Goal: Information Seeking & Learning: Learn about a topic

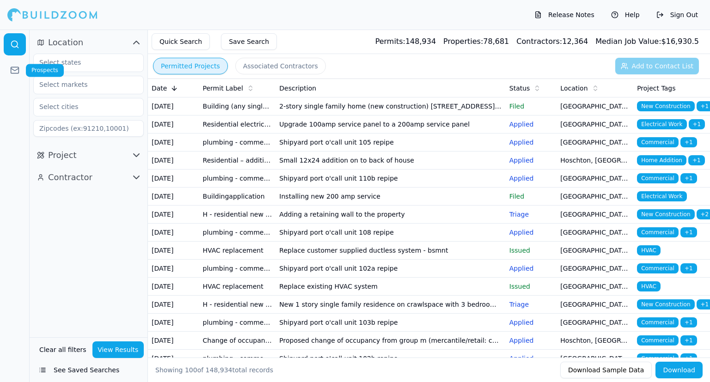
click at [16, 67] on icon at bounding box center [14, 70] width 9 height 9
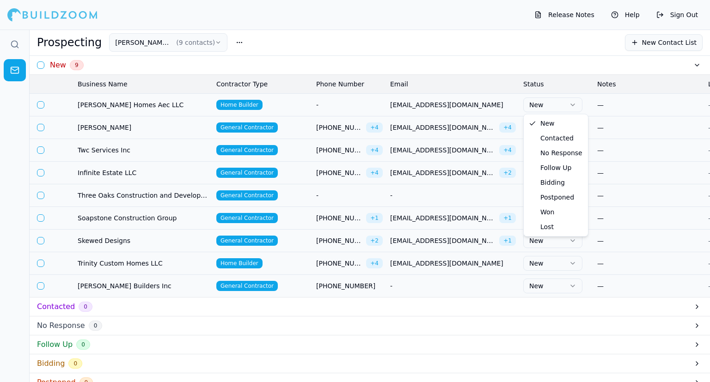
click at [555, 104] on button "New" at bounding box center [552, 104] width 59 height 15
click at [552, 107] on button "New" at bounding box center [552, 104] width 59 height 15
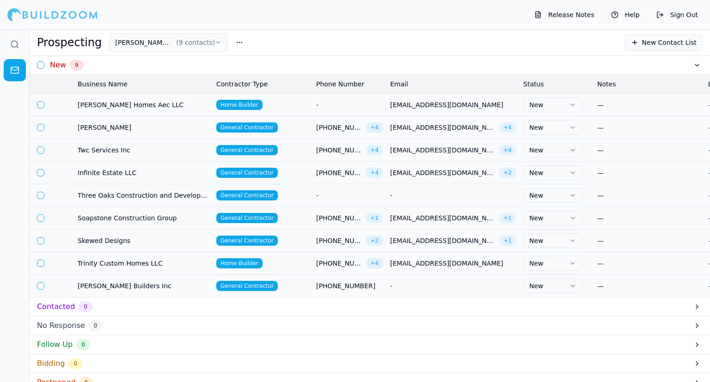
click at [165, 45] on button "[PERSON_NAME] Calls ( 9 contacts )" at bounding box center [168, 42] width 118 height 18
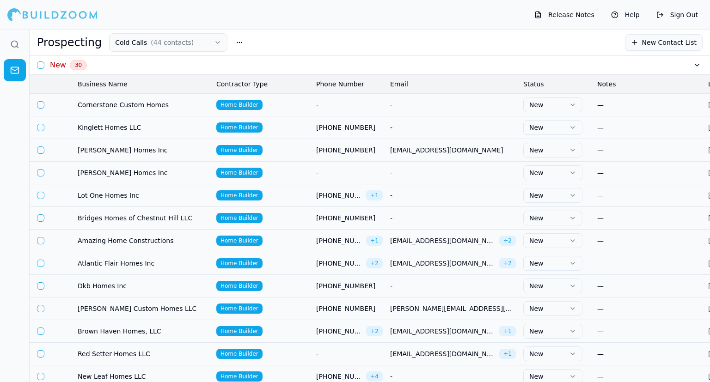
click at [690, 63] on div "New 30" at bounding box center [370, 65] width 680 height 19
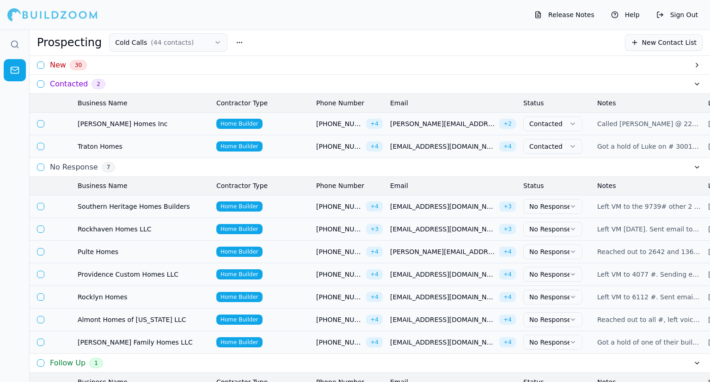
click at [703, 65] on div "New 30" at bounding box center [370, 65] width 680 height 19
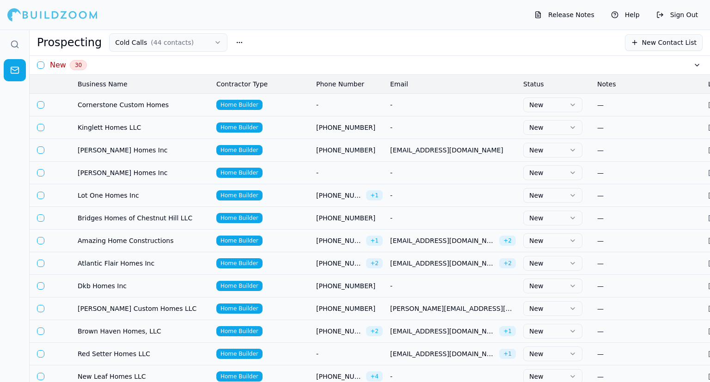
click at [703, 65] on div "New 30" at bounding box center [370, 65] width 680 height 19
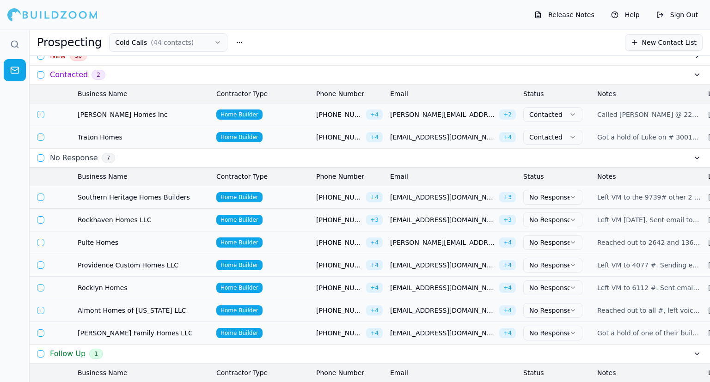
scroll to position [11, 0]
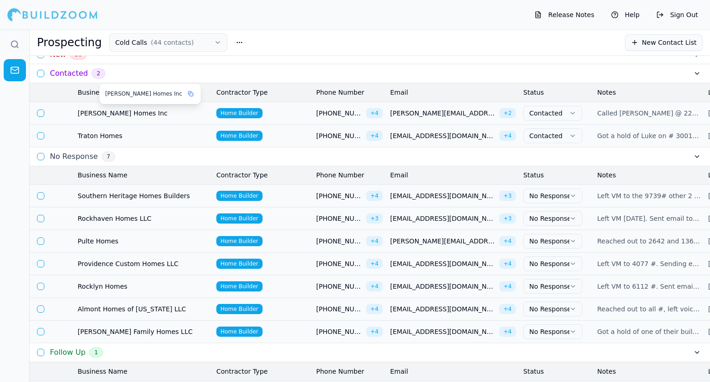
click at [114, 115] on span "[PERSON_NAME] Homes Inc" at bounding box center [143, 113] width 131 height 9
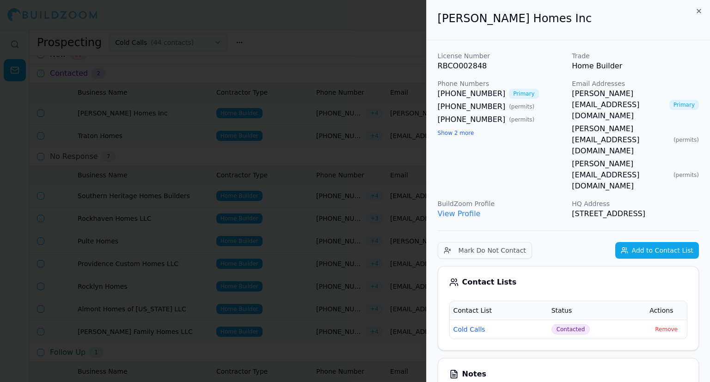
click at [449, 134] on button "Show 2 more" at bounding box center [455, 132] width 36 height 7
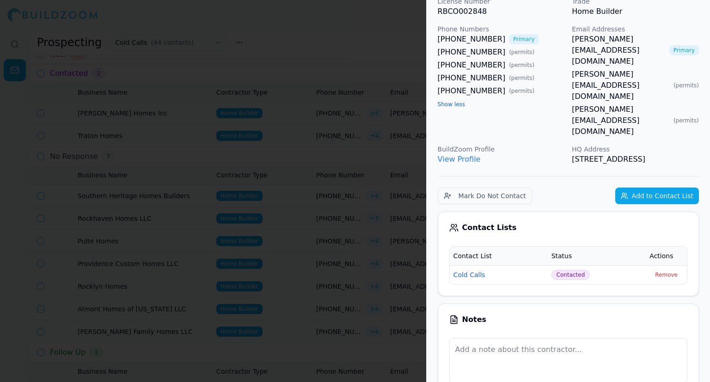
scroll to position [61, 0]
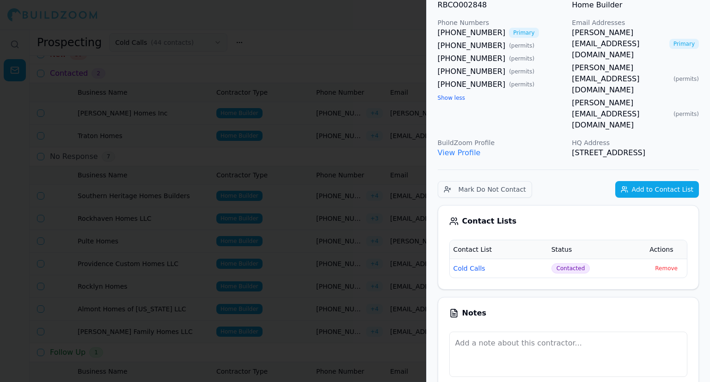
click at [570, 263] on span "Contacted" at bounding box center [570, 268] width 39 height 10
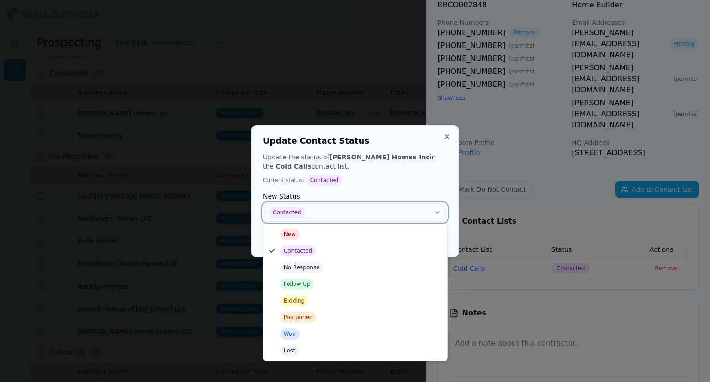
click at [442, 210] on button "Contacted" at bounding box center [355, 212] width 184 height 18
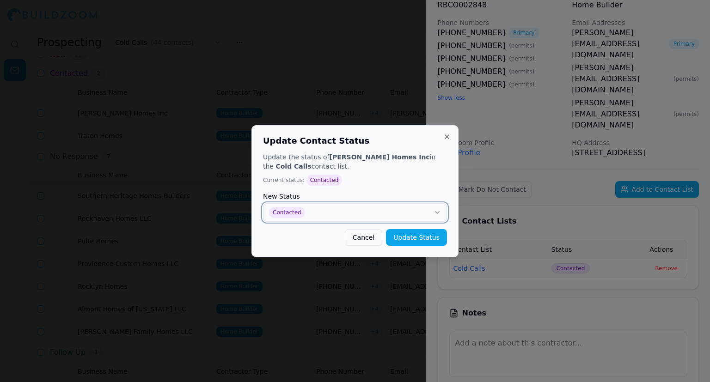
click at [439, 160] on p "Update the status of [PERSON_NAME] Homes Inc in the Cold Calls contact list." at bounding box center [355, 161] width 184 height 18
click at [447, 137] on button "Close" at bounding box center [446, 136] width 7 height 7
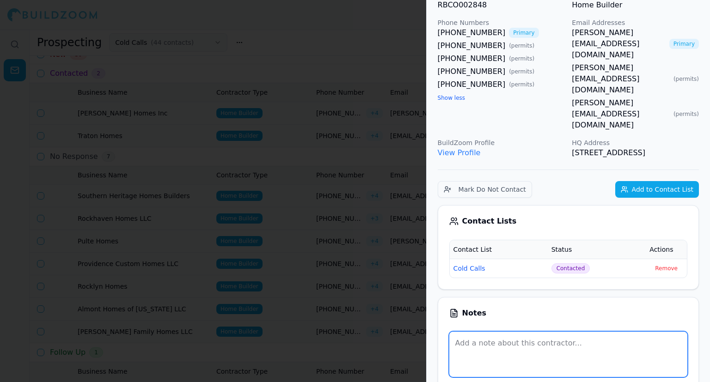
click at [591, 332] on textarea at bounding box center [568, 354] width 238 height 45
type textarea "w"
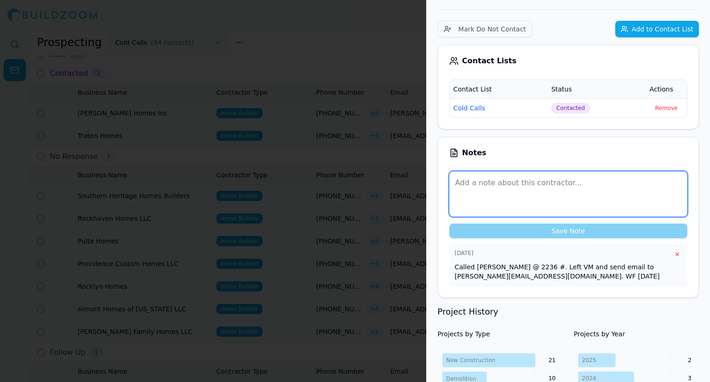
scroll to position [227, 0]
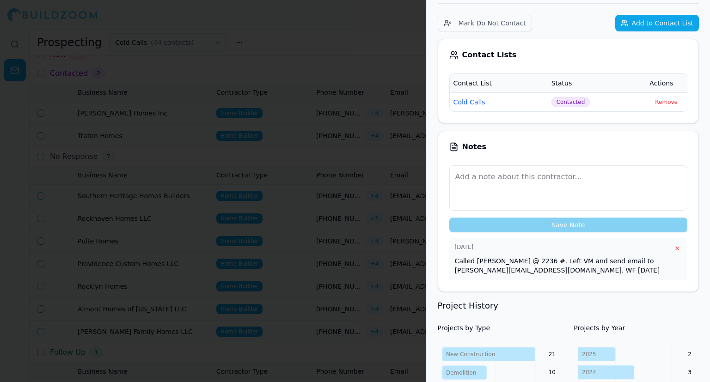
click at [698, 299] on h3 "Project History" at bounding box center [567, 305] width 261 height 13
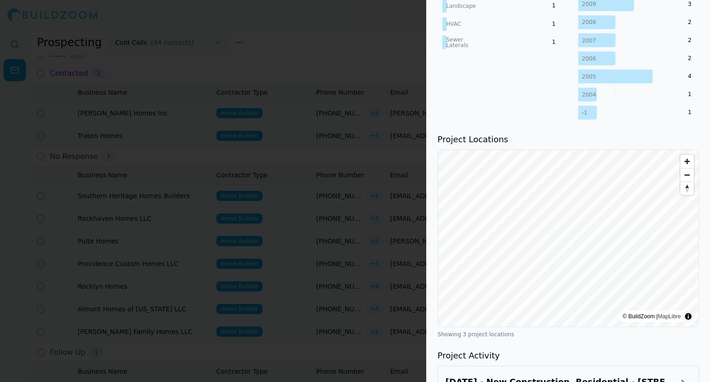
scroll to position [831, 0]
click at [685, 168] on span "Zoom out" at bounding box center [686, 174] width 13 height 13
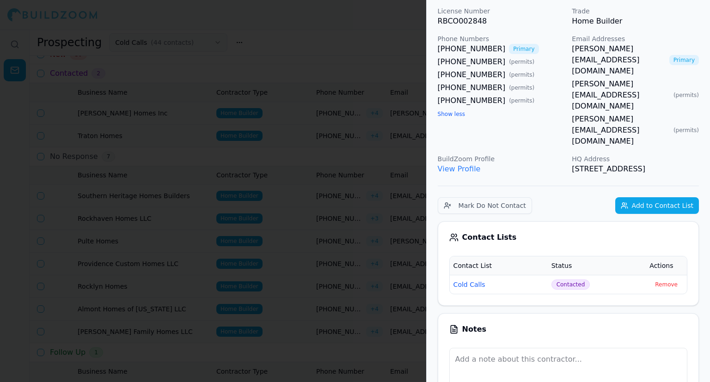
scroll to position [0, 0]
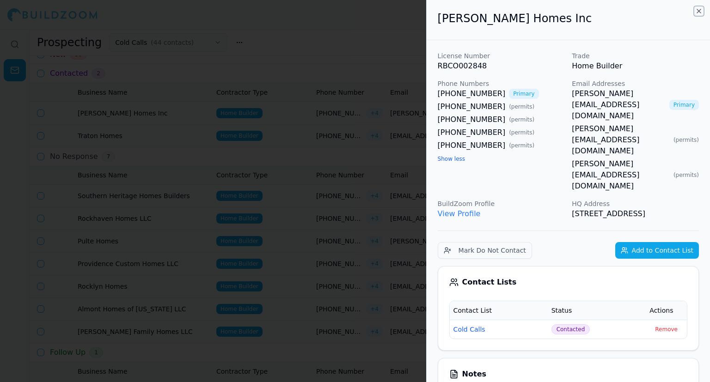
click at [699, 7] on icon "button" at bounding box center [698, 10] width 7 height 7
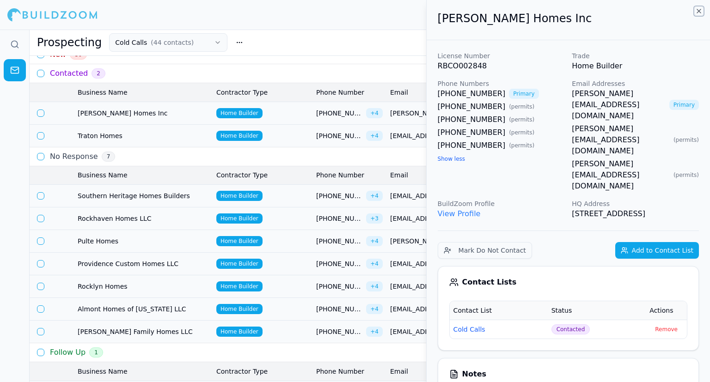
scroll to position [11, 0]
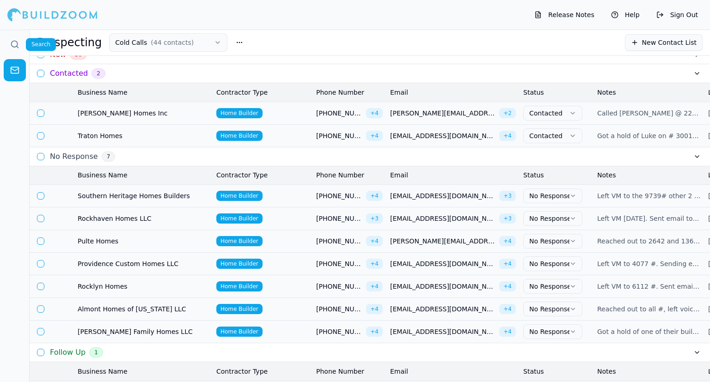
click at [14, 42] on icon at bounding box center [14, 44] width 9 height 9
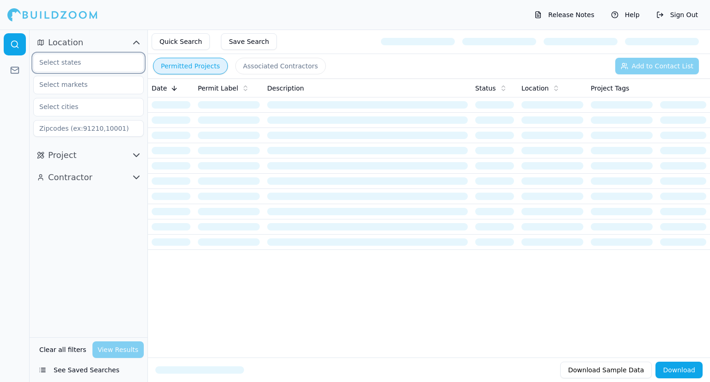
click at [94, 64] on input "text" at bounding box center [83, 62] width 98 height 17
click at [58, 83] on div "[US_STATE]" at bounding box center [89, 83] width 106 height 15
click at [12, 207] on div at bounding box center [15, 206] width 30 height 352
click at [93, 90] on input "text" at bounding box center [83, 84] width 98 height 17
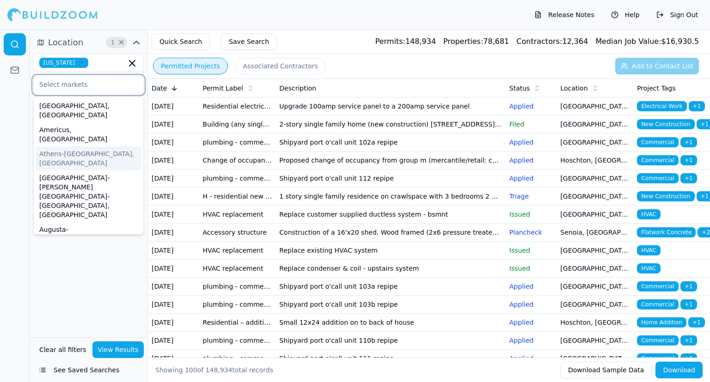
click at [103, 146] on div "Athens-[GEOGRAPHIC_DATA], [GEOGRAPHIC_DATA]" at bounding box center [89, 158] width 106 height 24
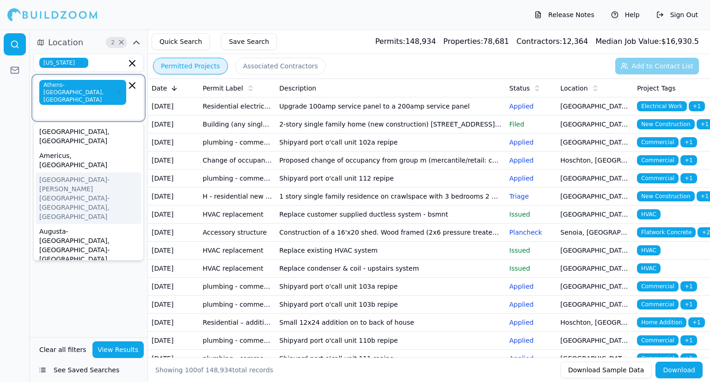
click at [113, 172] on div "[GEOGRAPHIC_DATA]-[PERSON_NAME][GEOGRAPHIC_DATA]-[GEOGRAPHIC_DATA], [GEOGRAPHIC…" at bounding box center [89, 198] width 106 height 52
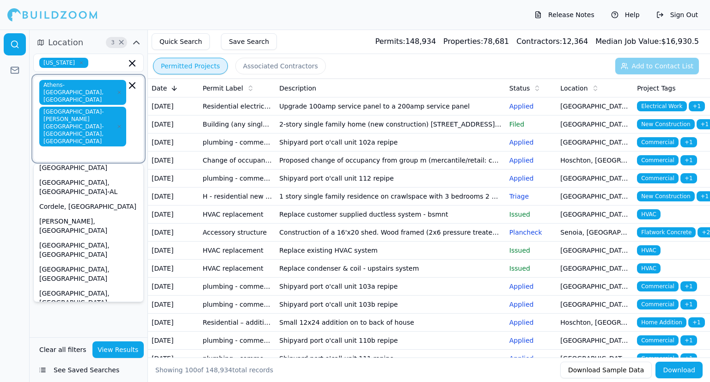
scroll to position [211, 0]
click at [90, 334] on div "[GEOGRAPHIC_DATA], [GEOGRAPHIC_DATA]" at bounding box center [89, 346] width 106 height 24
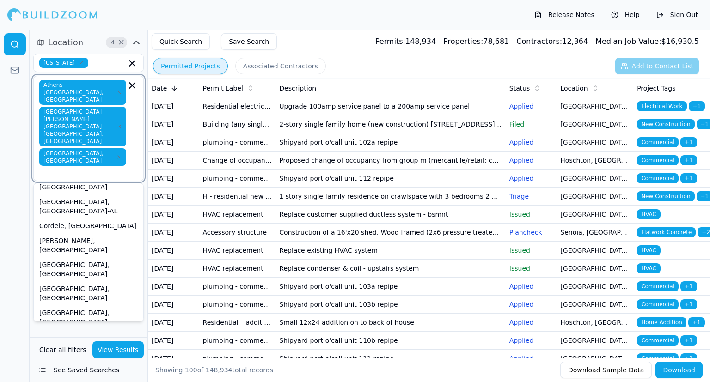
click at [98, 377] on div "[GEOGRAPHIC_DATA], [GEOGRAPHIC_DATA]" at bounding box center [89, 389] width 106 height 24
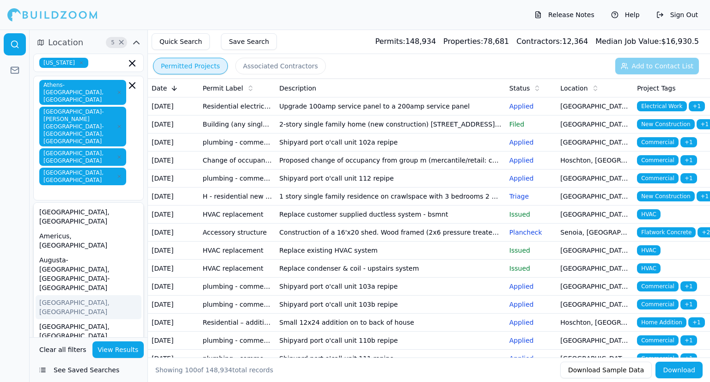
click at [18, 207] on div at bounding box center [15, 206] width 30 height 352
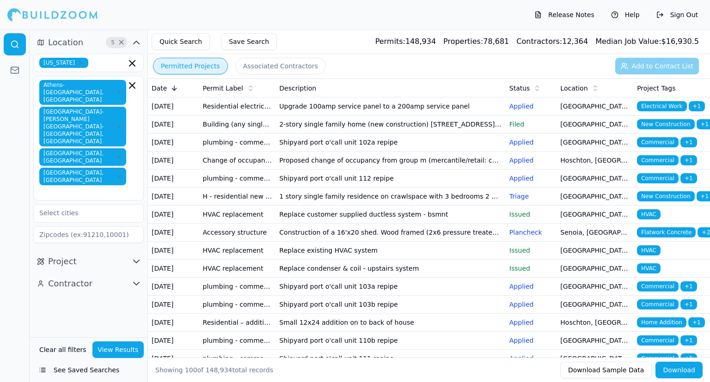
click at [136, 260] on icon "button" at bounding box center [137, 261] width 6 height 3
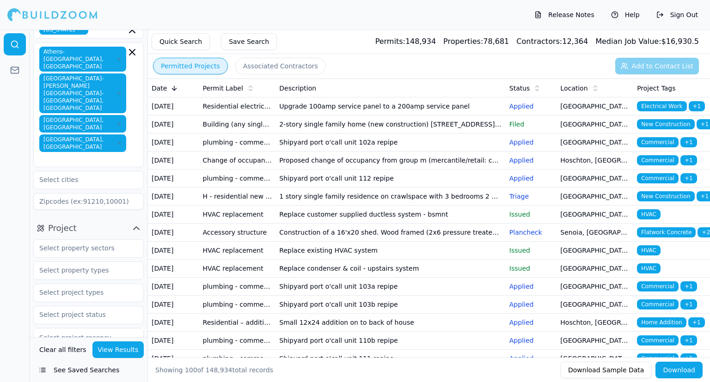
scroll to position [72, 0]
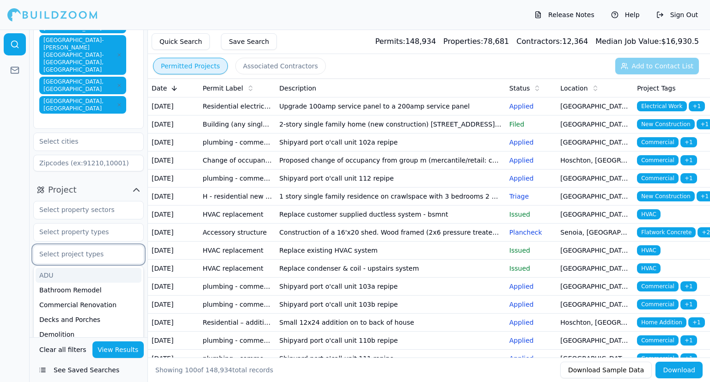
click at [106, 246] on input "text" at bounding box center [83, 254] width 98 height 17
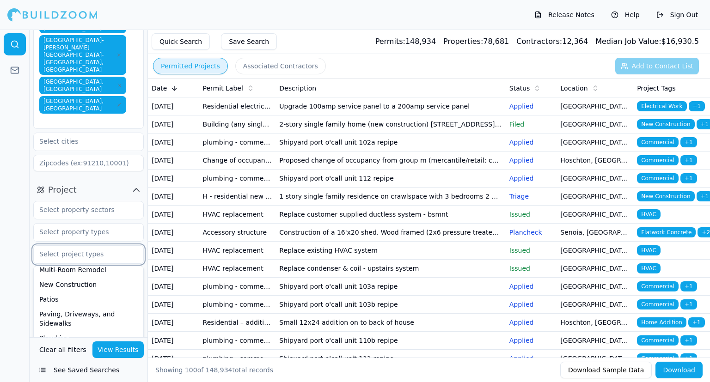
scroll to position [288, 0]
click at [97, 276] on div "New Construction" at bounding box center [89, 283] width 106 height 15
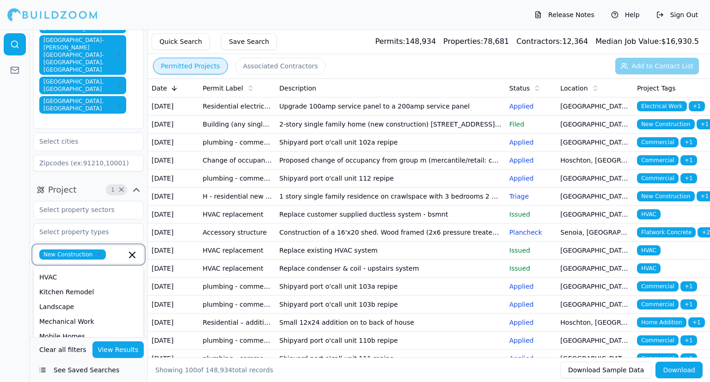
scroll to position [203, 0]
click at [85, 287] on div "Kitchen Remodel" at bounding box center [89, 294] width 106 height 15
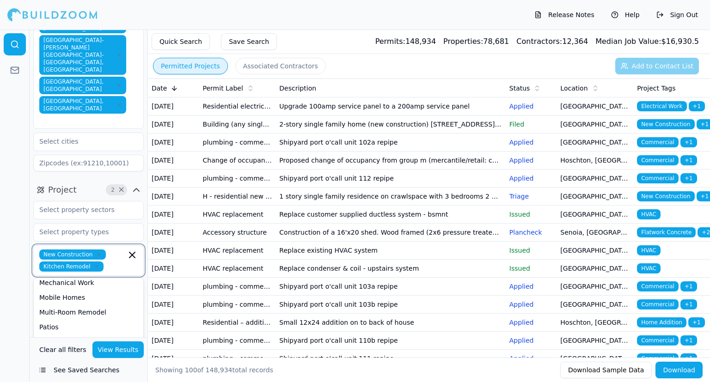
scroll to position [242, 0]
click at [84, 304] on div "Multi-Room Remodel" at bounding box center [89, 311] width 106 height 15
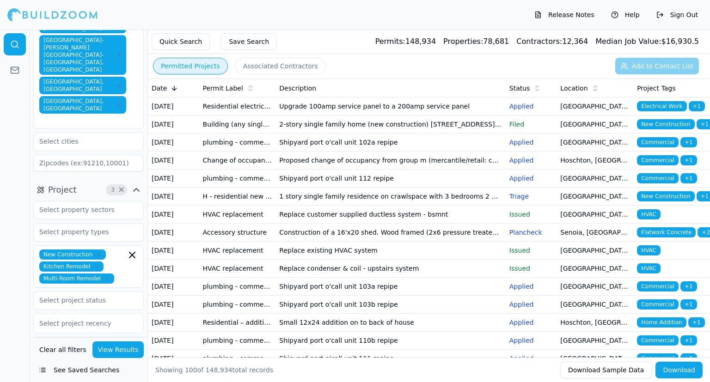
click at [4, 315] on div at bounding box center [15, 206] width 30 height 352
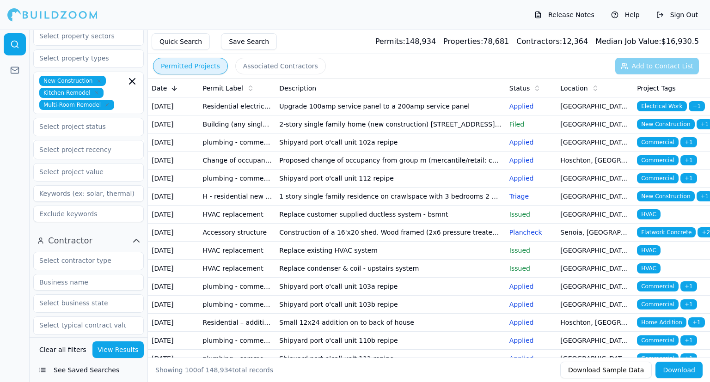
scroll to position [251, 0]
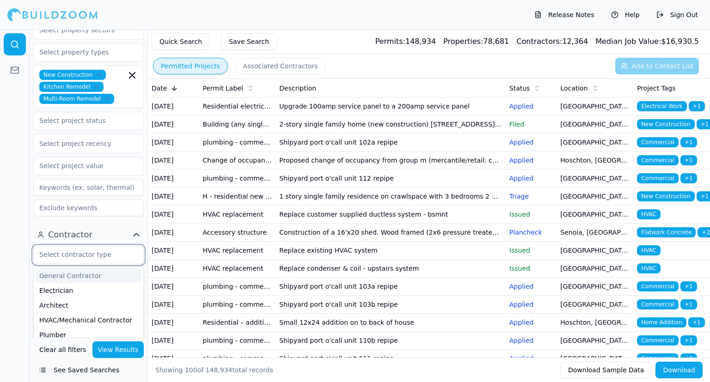
click at [81, 246] on input "text" at bounding box center [83, 254] width 98 height 17
click at [64, 313] on div "HVAC/Mechanical Contractor" at bounding box center [89, 320] width 106 height 15
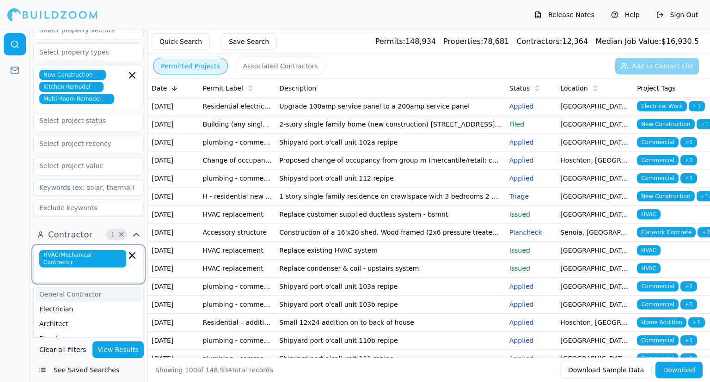
click at [117, 256] on icon "button" at bounding box center [119, 259] width 6 height 6
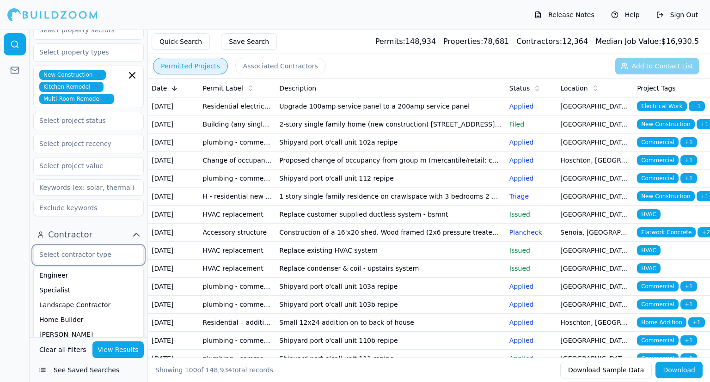
scroll to position [105, 0]
click at [86, 311] on div "Home Builder" at bounding box center [89, 318] width 106 height 15
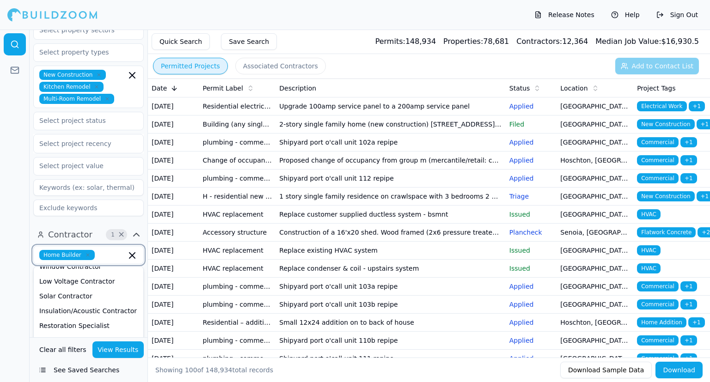
scroll to position [368, 0]
click at [80, 333] on div "Interior Designer" at bounding box center [89, 340] width 106 height 15
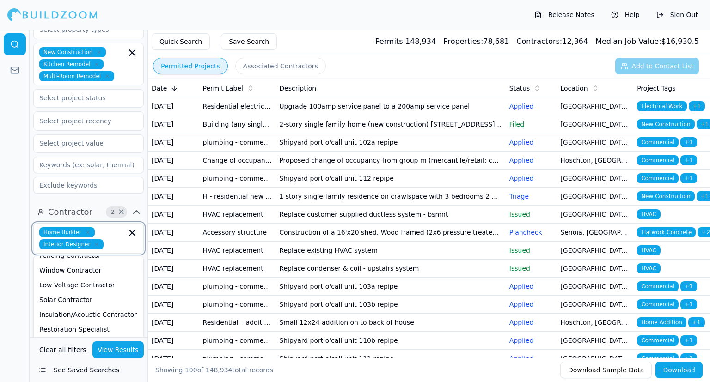
scroll to position [276, 0]
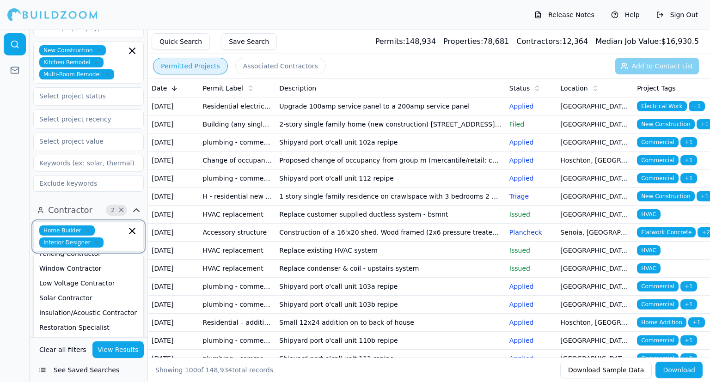
click at [79, 359] on div "Building Designer" at bounding box center [89, 366] width 106 height 15
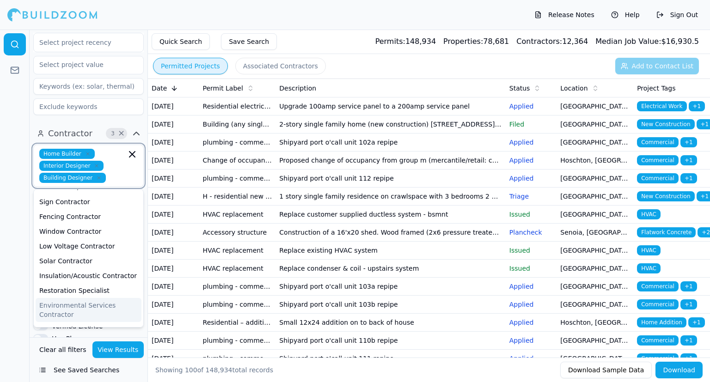
scroll to position [339, 0]
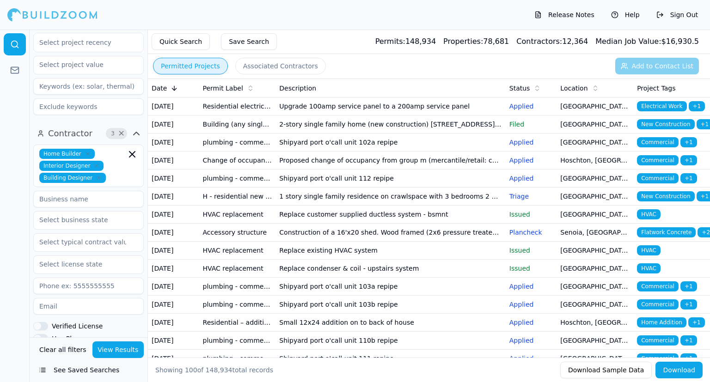
click at [11, 254] on div at bounding box center [15, 206] width 30 height 352
click at [114, 349] on button "View Results" at bounding box center [118, 349] width 52 height 17
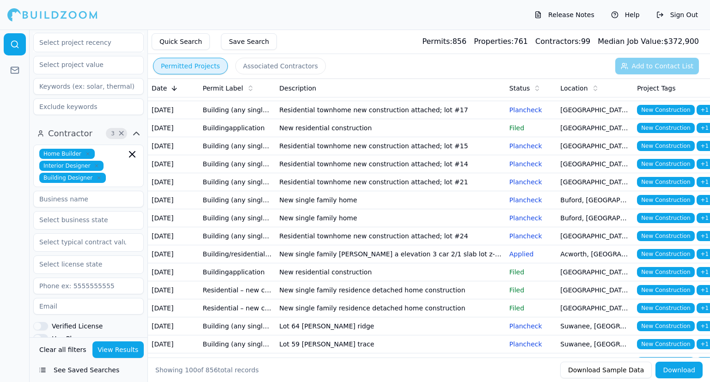
scroll to position [176, 0]
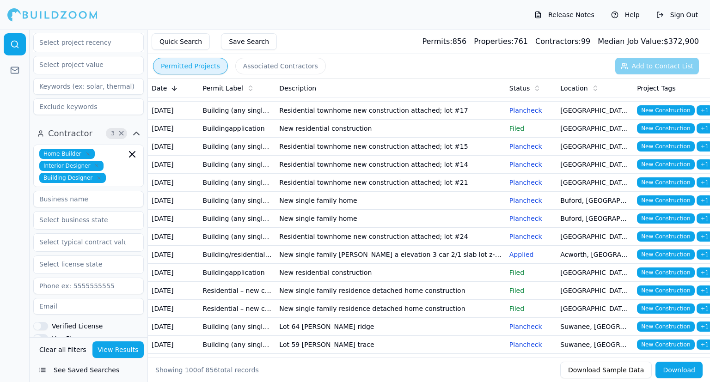
click at [271, 67] on button "Associated Contractors" at bounding box center [280, 66] width 91 height 17
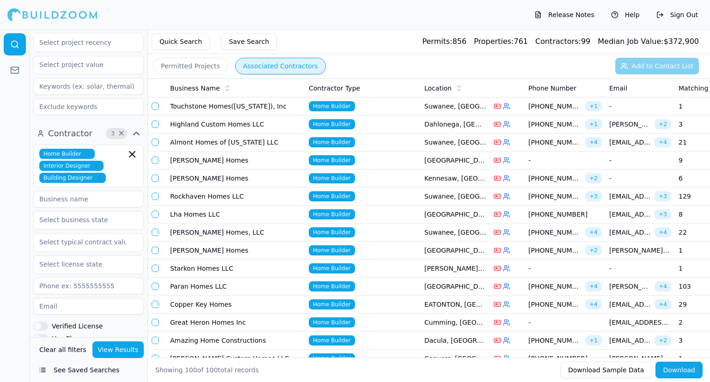
click at [356, 41] on div "Quick Search Save Search Permits: 856 Properties: 761 Contractors: 99 Median Jo…" at bounding box center [429, 42] width 562 height 24
